Goal: Transaction & Acquisition: Purchase product/service

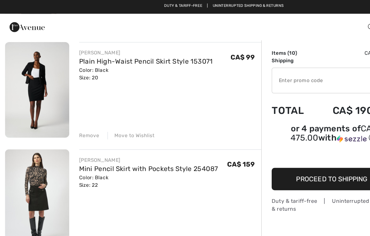
scroll to position [764, 0]
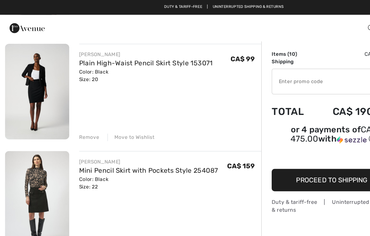
click at [134, 53] on link "Plain High-Waist Pencil Skirt Style 153071" at bounding box center [120, 52] width 111 height 7
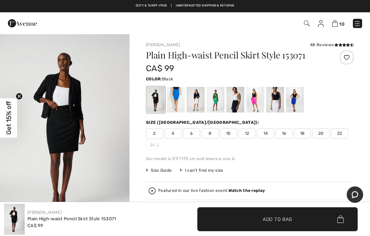
click at [166, 170] on span "Size Guide" at bounding box center [159, 170] width 26 height 6
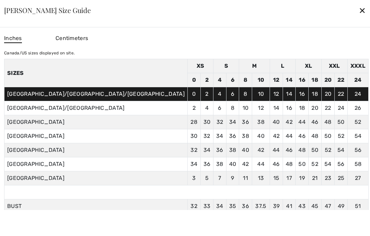
click at [358, 5] on div "✕" at bounding box center [361, 10] width 7 height 14
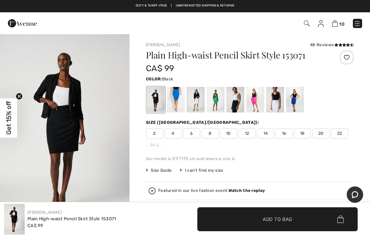
click at [304, 136] on span "18" at bounding box center [302, 133] width 17 height 10
click at [273, 218] on span "Add to Bag" at bounding box center [277, 219] width 29 height 7
click at [335, 25] on img at bounding box center [336, 23] width 6 height 7
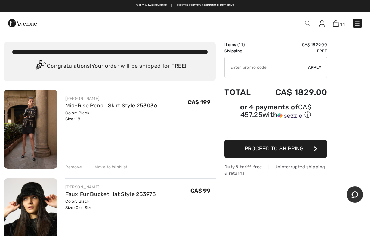
click at [124, 105] on link "Mid-Rise Pencil Skirt Style 253036" at bounding box center [111, 105] width 92 height 7
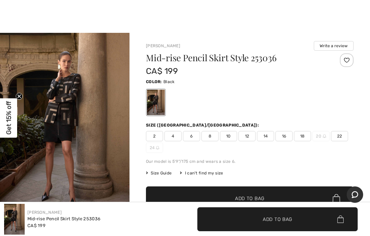
scroll to position [6, 0]
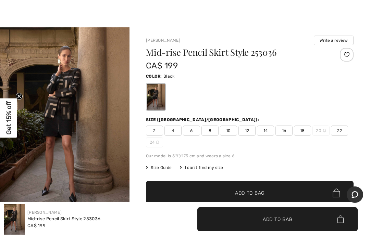
click at [165, 170] on span "Size Guide" at bounding box center [159, 168] width 26 height 6
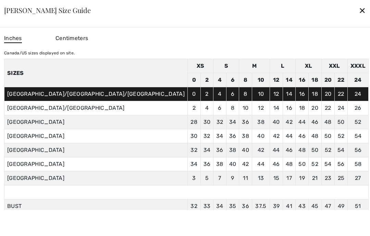
click at [358, 14] on div "✕" at bounding box center [361, 10] width 7 height 14
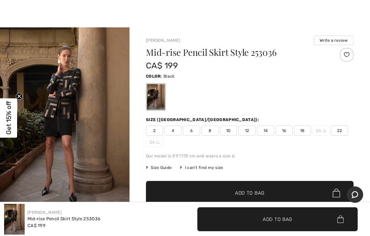
scroll to position [0, 0]
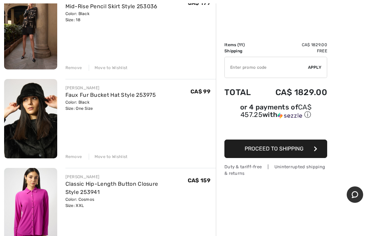
scroll to position [86, 0]
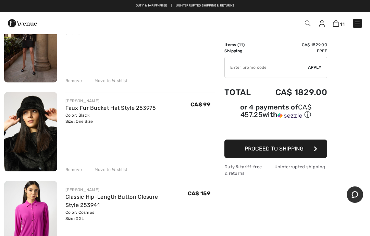
click at [75, 171] on div "Remove" at bounding box center [73, 170] width 17 height 6
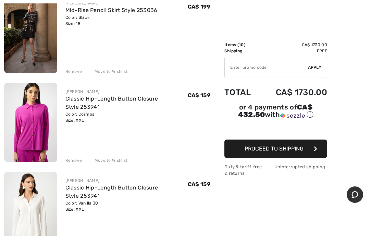
scroll to position [107, 0]
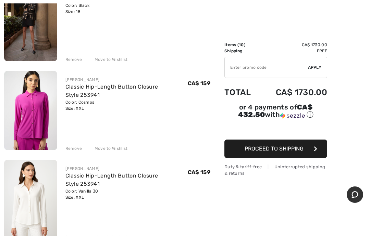
click at [116, 86] on link "Classic Hip-Length Button Closure Style 253941" at bounding box center [111, 91] width 93 height 15
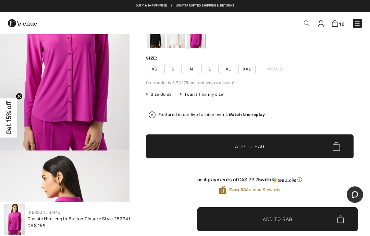
scroll to position [86, 0]
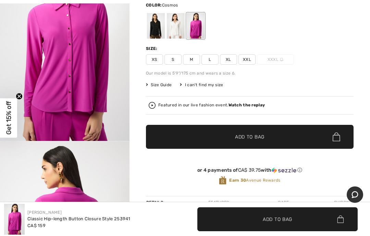
click at [163, 86] on span "Size Guide" at bounding box center [159, 85] width 26 height 6
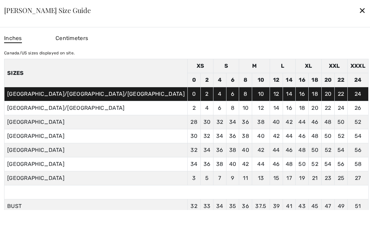
click at [358, 8] on div "✕" at bounding box center [361, 10] width 7 height 14
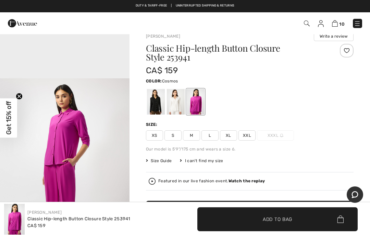
scroll to position [0, 0]
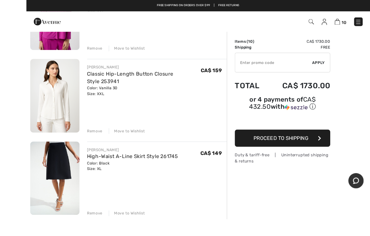
scroll to position [215, 0]
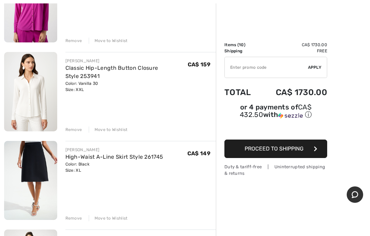
click at [123, 158] on link "High-Waist A-Line Skirt Style 261745" at bounding box center [114, 157] width 98 height 7
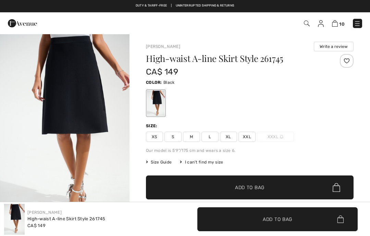
checkbox input "true"
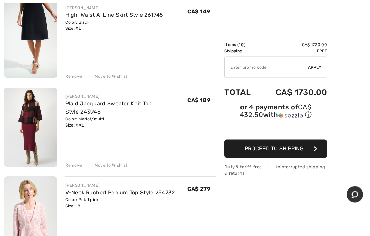
scroll to position [357, 0]
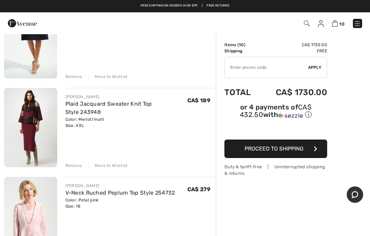
click at [75, 167] on div "Remove" at bounding box center [73, 166] width 17 height 6
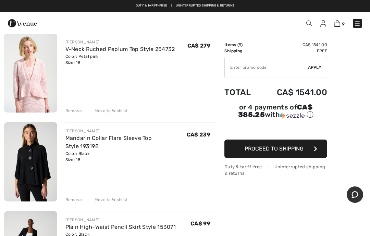
scroll to position [409, 0]
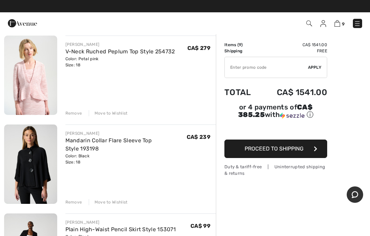
click at [74, 204] on div "Remove" at bounding box center [73, 202] width 17 height 6
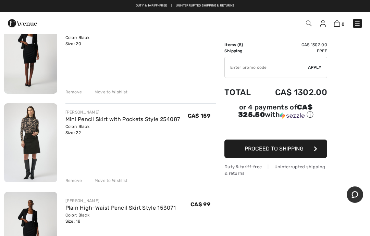
scroll to position [518, 0]
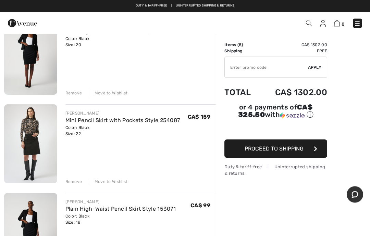
click at [127, 119] on link "Mini Pencil Skirt with Pockets Style 254087" at bounding box center [122, 120] width 115 height 7
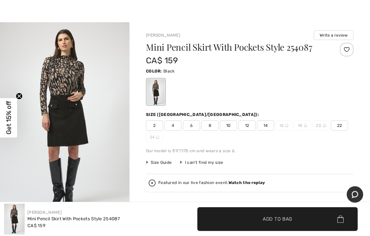
scroll to position [11, 0]
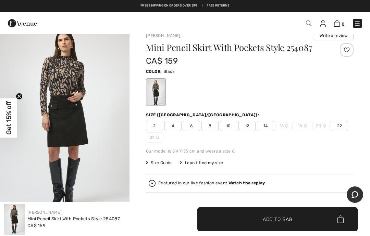
click at [162, 165] on span "Size Guide" at bounding box center [159, 163] width 26 height 6
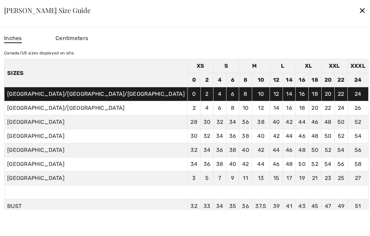
click at [358, 17] on div "✕" at bounding box center [361, 10] width 7 height 14
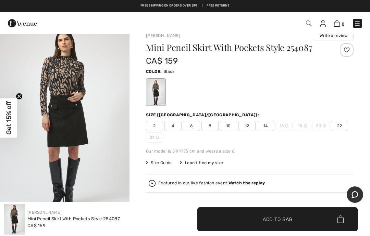
scroll to position [0, 0]
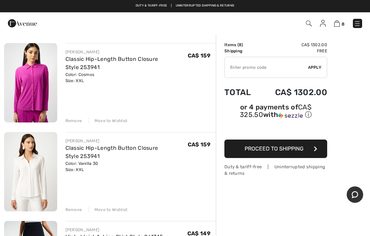
scroll to position [134, 0]
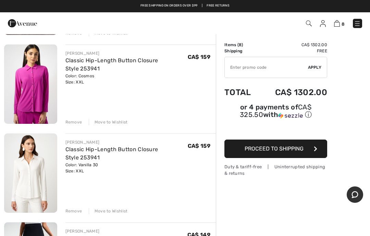
click at [148, 149] on link "Classic Hip-Length Button Closure Style 253941" at bounding box center [111, 153] width 93 height 15
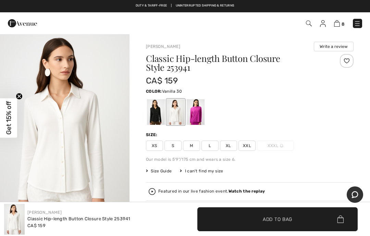
click at [232, 145] on span "XL" at bounding box center [228, 146] width 17 height 10
click at [264, 221] on span "Add to Bag" at bounding box center [277, 219] width 29 height 7
click at [359, 23] on img at bounding box center [357, 23] width 7 height 7
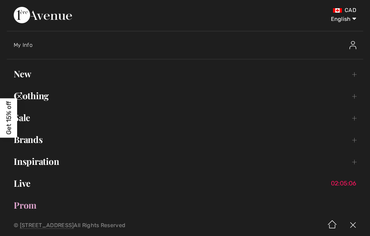
click at [42, 97] on link "Clothing Toggle submenu" at bounding box center [185, 95] width 356 height 15
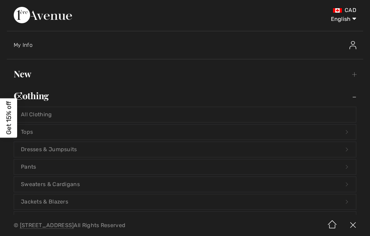
click at [69, 203] on link "Jackets & Blazers Open submenu" at bounding box center [185, 201] width 342 height 15
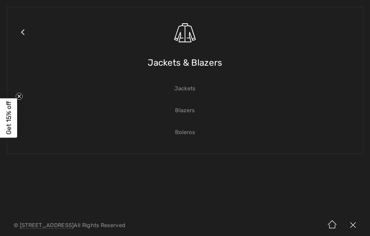
click at [212, 66] on span "Jackets & Blazers" at bounding box center [185, 63] width 74 height 24
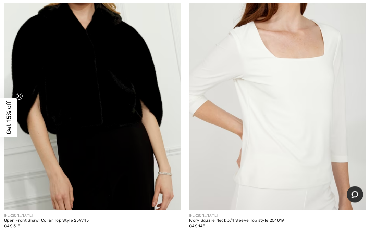
scroll to position [7540, 0]
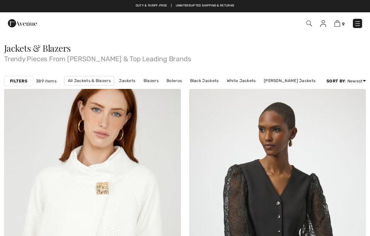
checkbox input "true"
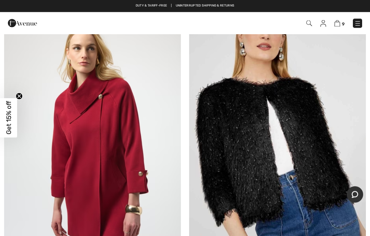
scroll to position [4105, 0]
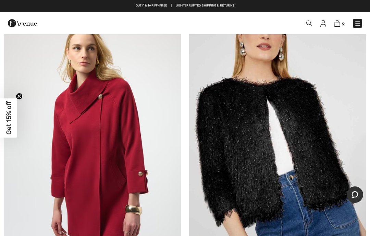
click at [309, 149] on img at bounding box center [277, 140] width 177 height 265
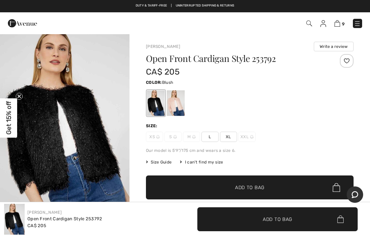
click at [179, 101] on div at bounding box center [176, 103] width 18 height 26
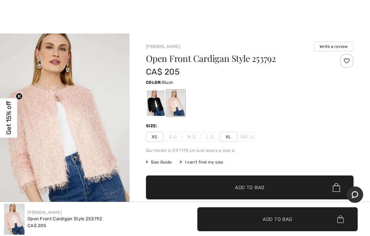
click at [166, 163] on span "Size Guide" at bounding box center [159, 162] width 26 height 6
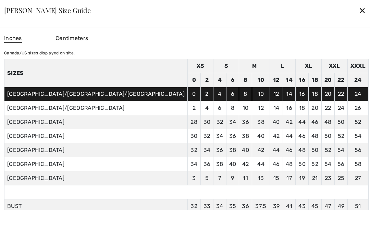
click at [358, 17] on div "✕" at bounding box center [361, 10] width 7 height 14
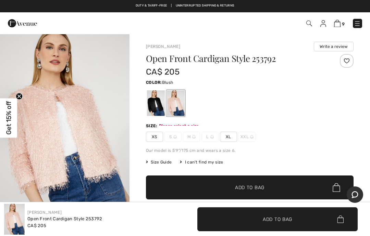
click at [265, 221] on span "Add to Bag" at bounding box center [277, 219] width 29 height 7
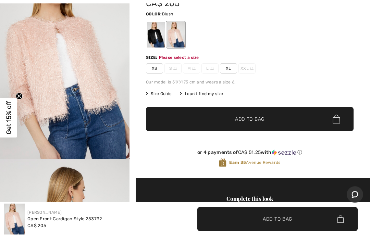
scroll to position [74, 0]
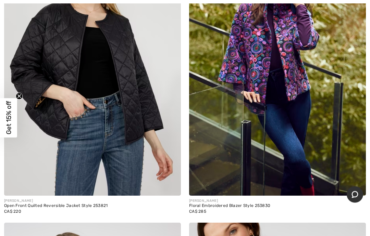
scroll to position [6014, 0]
click at [173, 183] on img at bounding box center [170, 185] width 6 height 6
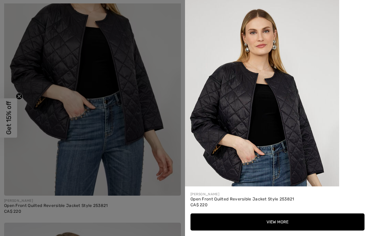
click at [280, 231] on button "View More" at bounding box center [277, 222] width 174 height 17
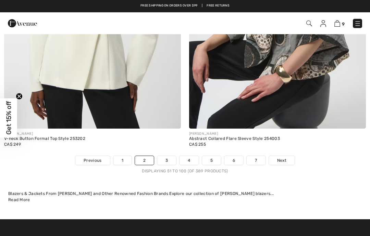
scroll to position [7622, 0]
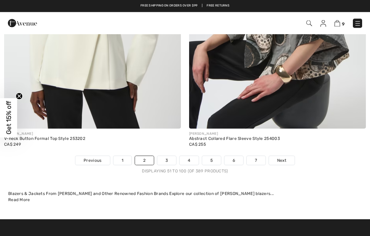
click at [165, 156] on link "3" at bounding box center [166, 160] width 19 height 9
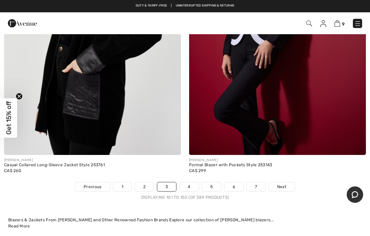
scroll to position [7618, 0]
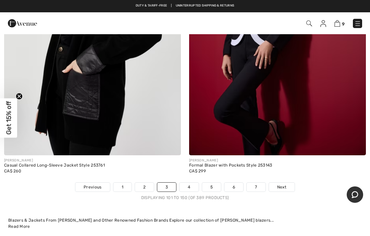
click at [192, 183] on link "4" at bounding box center [188, 187] width 19 height 9
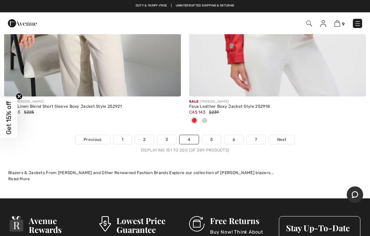
scroll to position [7657, 0]
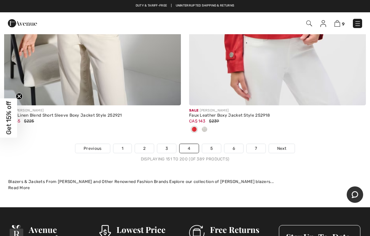
click at [213, 146] on link "5" at bounding box center [211, 148] width 19 height 9
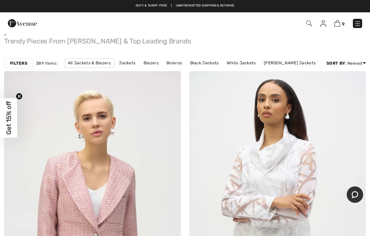
scroll to position [1, 0]
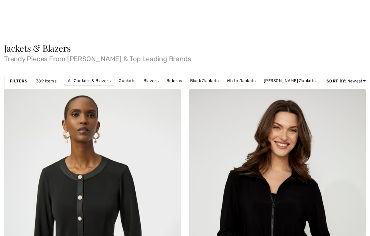
scroll to position [7618, 0]
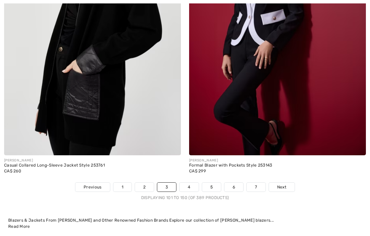
checkbox input "true"
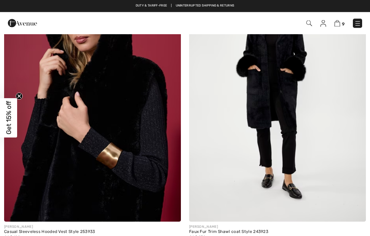
scroll to position [1603, 0]
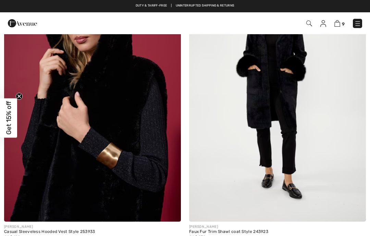
click at [306, 26] on img at bounding box center [309, 24] width 6 height 6
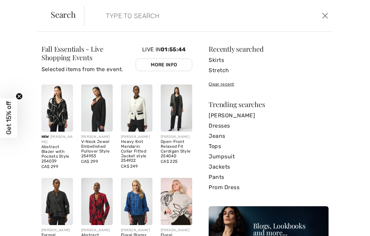
click at [167, 20] on input "search" at bounding box center [183, 15] width 165 height 21
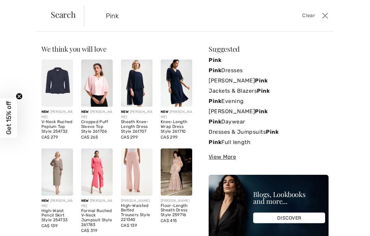
type input "Pink"
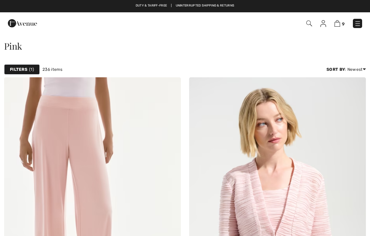
checkbox input "true"
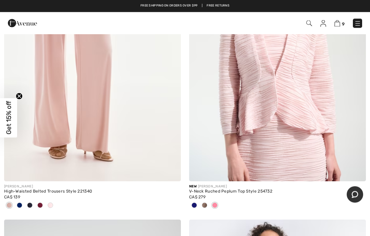
scroll to position [161, 0]
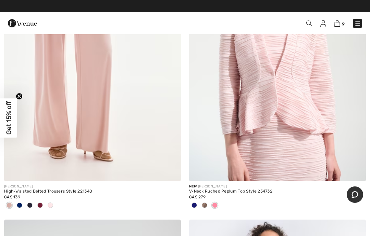
click at [310, 112] on img at bounding box center [277, 48] width 177 height 265
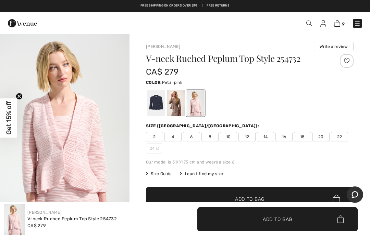
click at [166, 176] on span "Size Guide" at bounding box center [159, 174] width 26 height 6
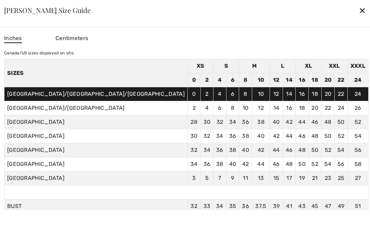
click at [358, 17] on div "✕" at bounding box center [361, 10] width 7 height 14
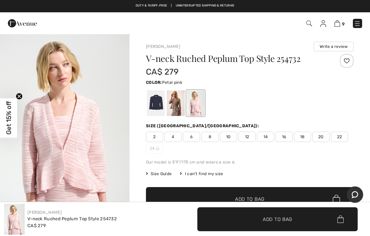
click at [326, 138] on span "20" at bounding box center [320, 137] width 17 height 10
click at [254, 199] on span "Add to Bag" at bounding box center [249, 199] width 29 height 7
click at [337, 24] on img at bounding box center [335, 23] width 6 height 7
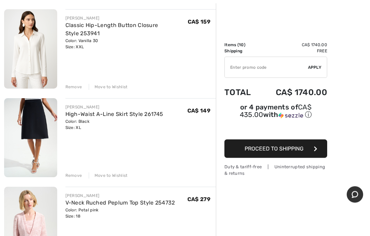
scroll to position [258, 0]
click at [76, 177] on div "Remove" at bounding box center [73, 176] width 17 height 6
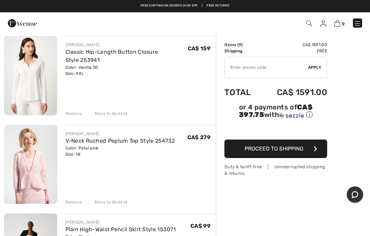
scroll to position [242, 0]
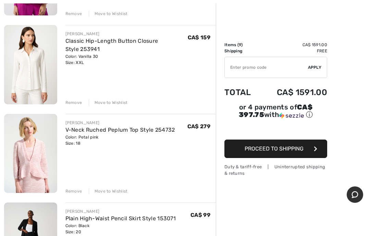
click at [75, 191] on div "Remove" at bounding box center [73, 191] width 17 height 6
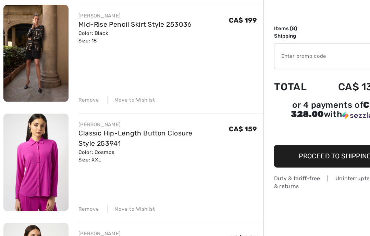
scroll to position [65, 0]
